Goal: Check status: Check status

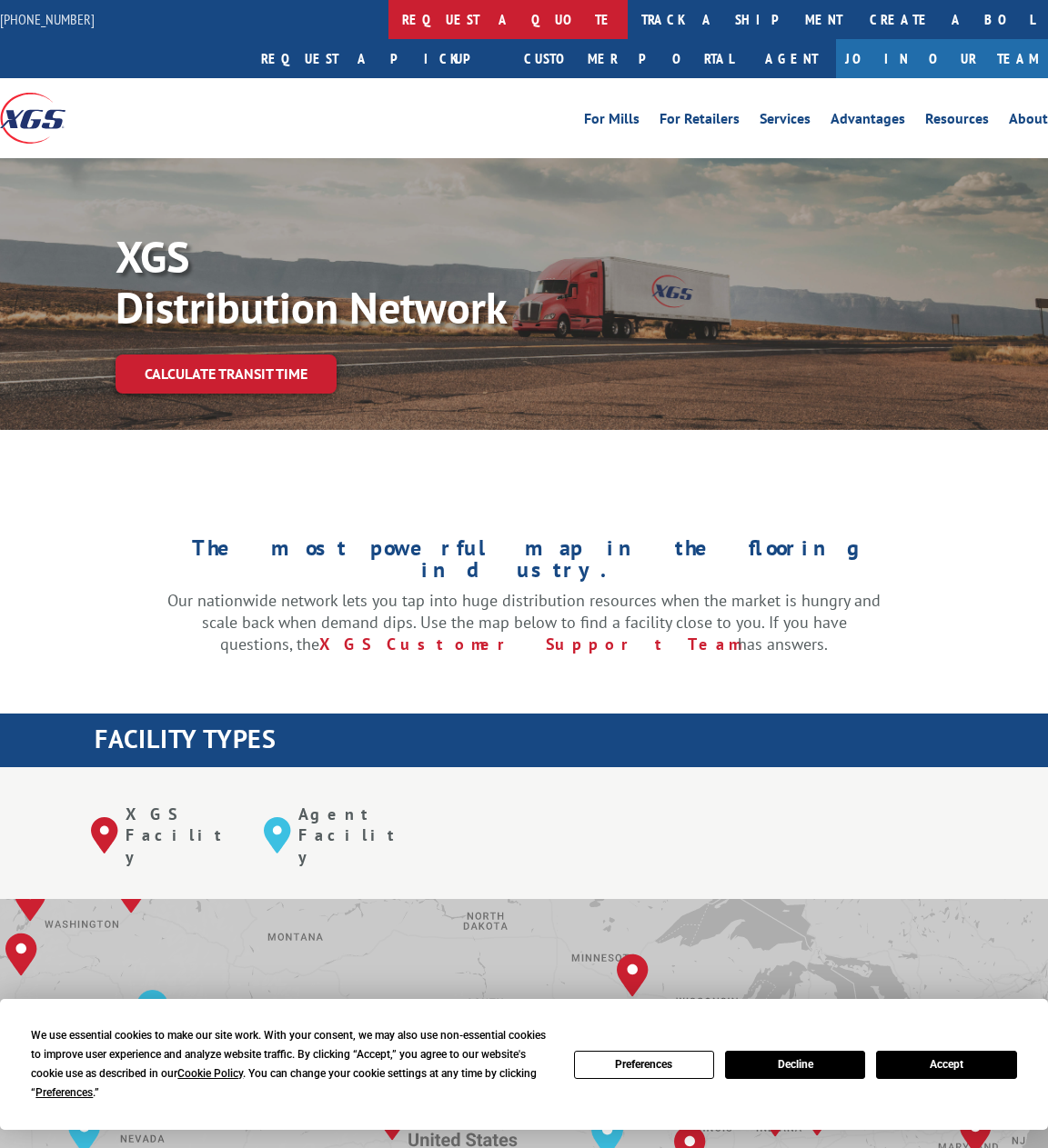
click at [389, 17] on link "request a quote" at bounding box center [508, 19] width 239 height 39
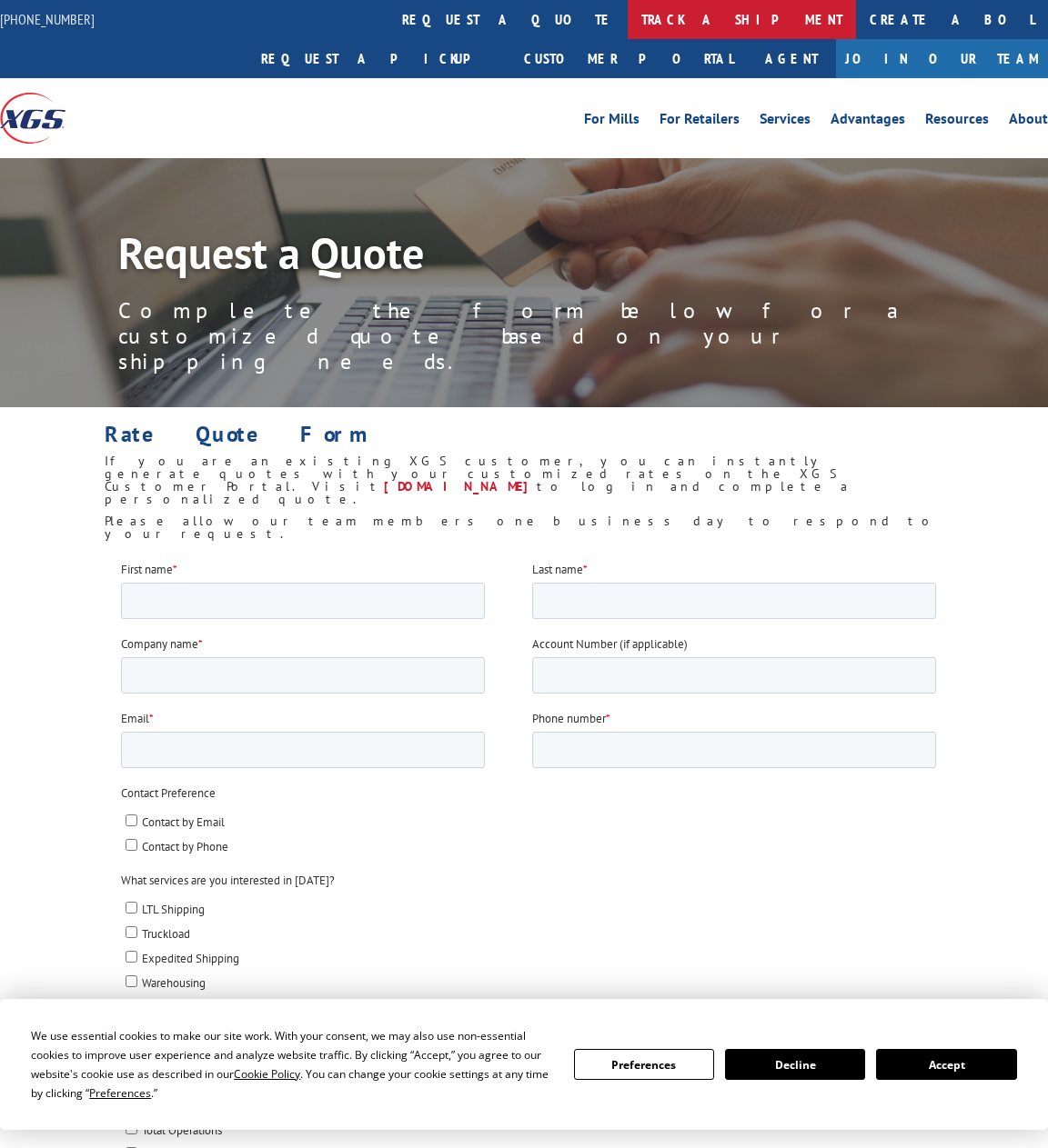
click at [628, 23] on link "track a shipment" at bounding box center [741, 19] width 228 height 39
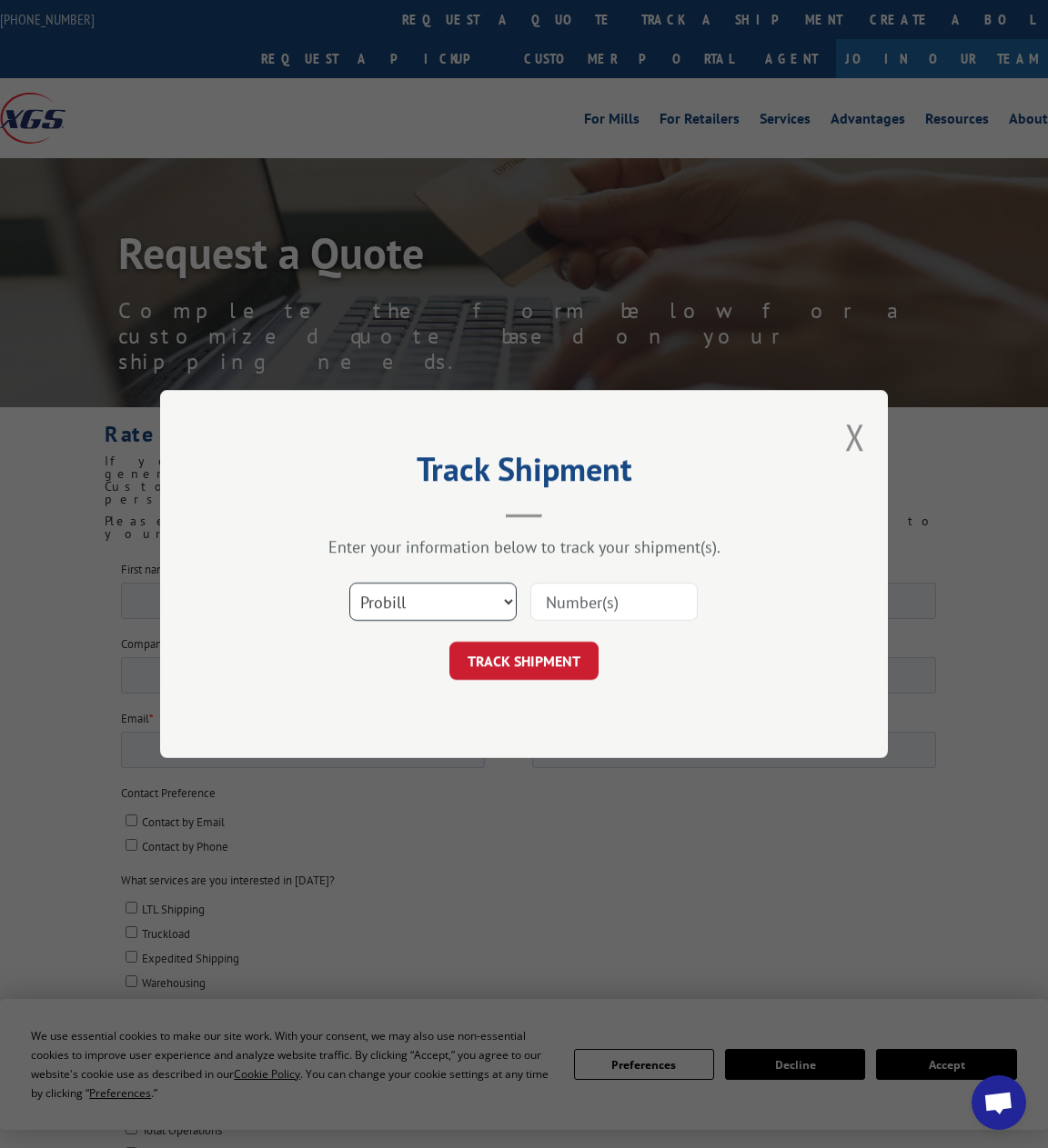
click at [488, 612] on select "Select category... Probill BOL PO" at bounding box center [433, 602] width 167 height 38
click at [455, 580] on div "Select category... Probill BOL PO" at bounding box center [524, 602] width 545 height 60
click at [588, 594] on input at bounding box center [613, 602] width 167 height 38
paste input "17674556"
type input "17674556"
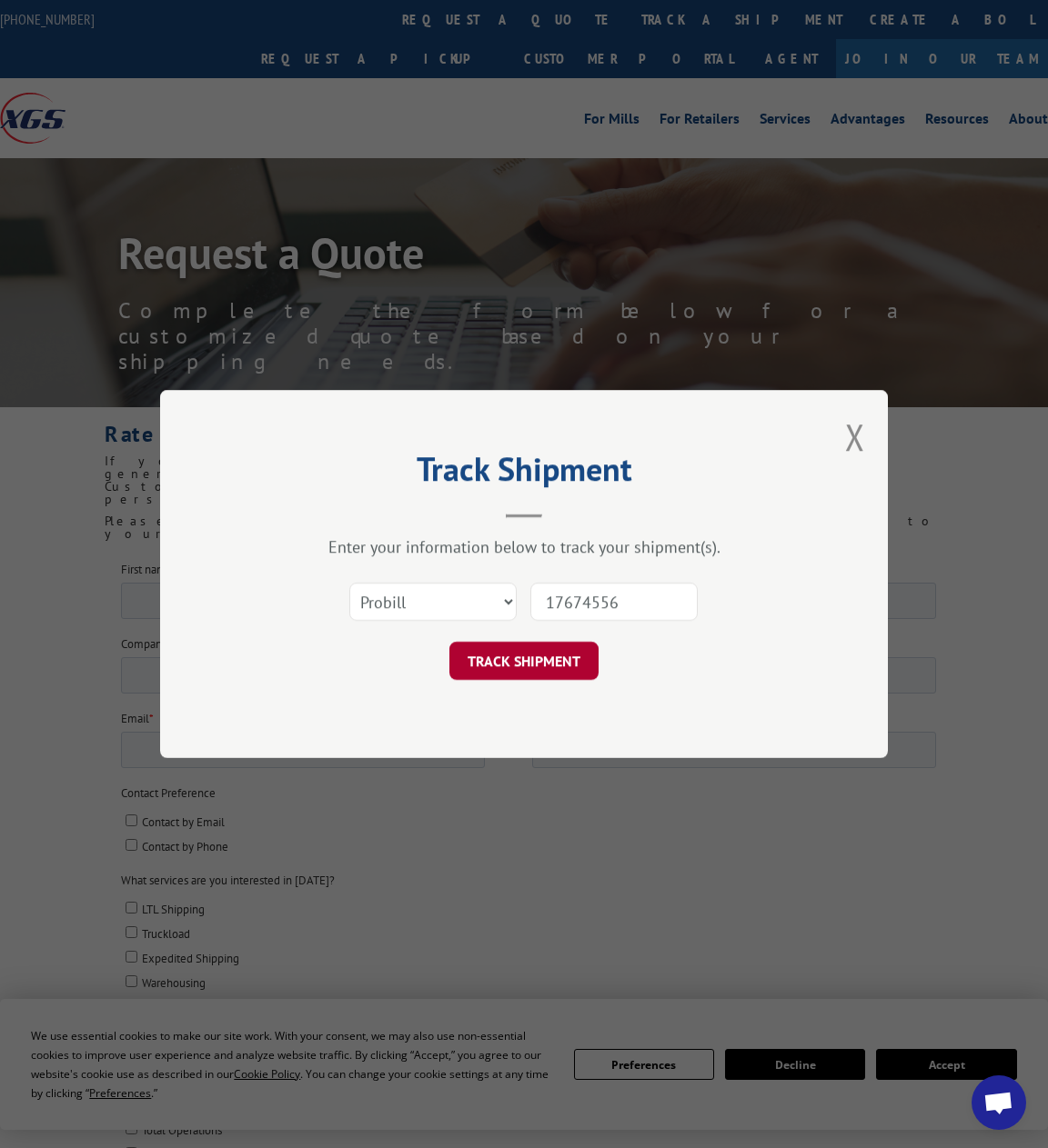
click at [524, 662] on button "TRACK SHIPMENT" at bounding box center [524, 661] width 149 height 38
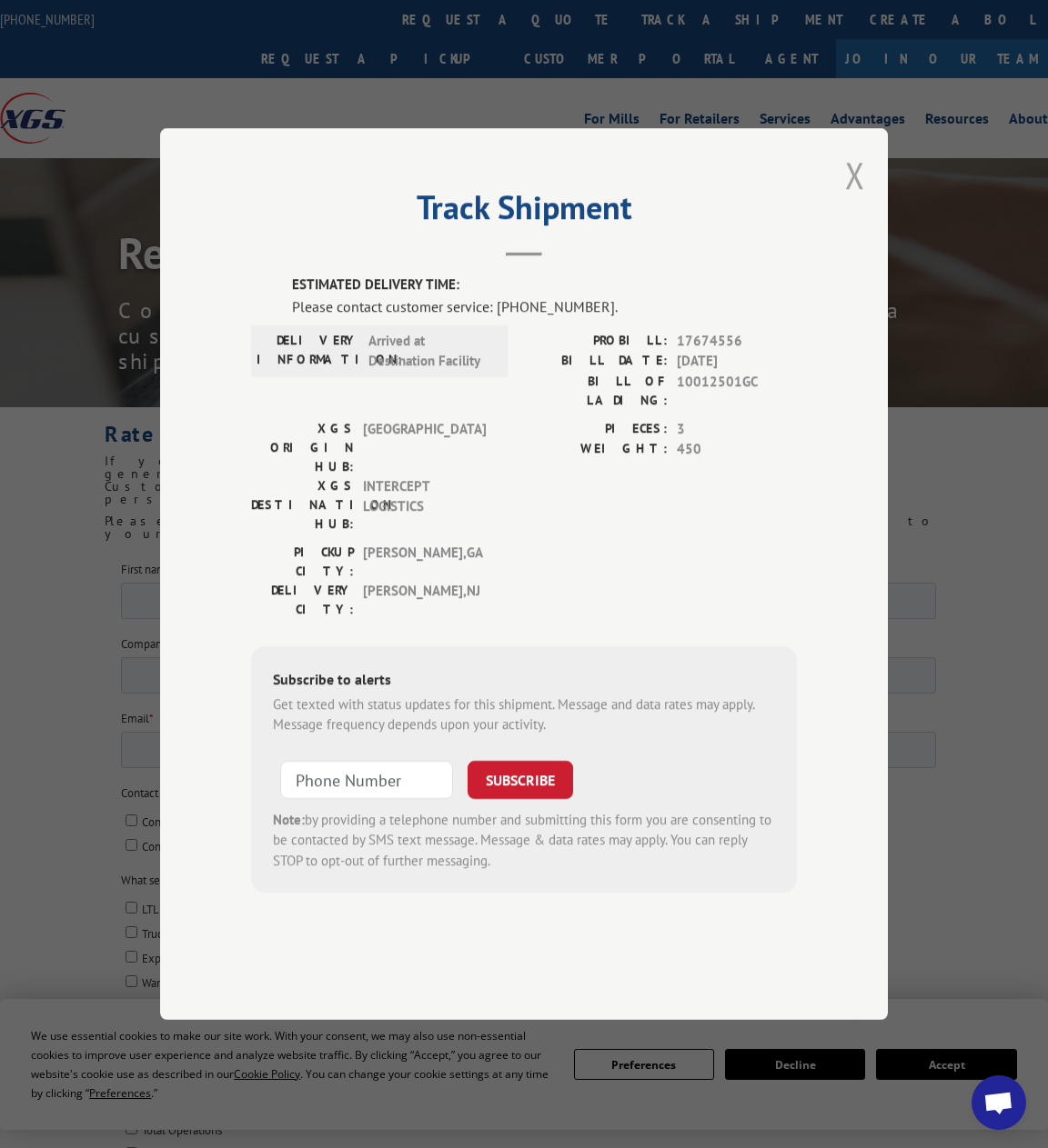
click at [852, 199] on button "Close modal" at bounding box center [854, 175] width 20 height 48
